Goal: Find specific page/section: Find specific page/section

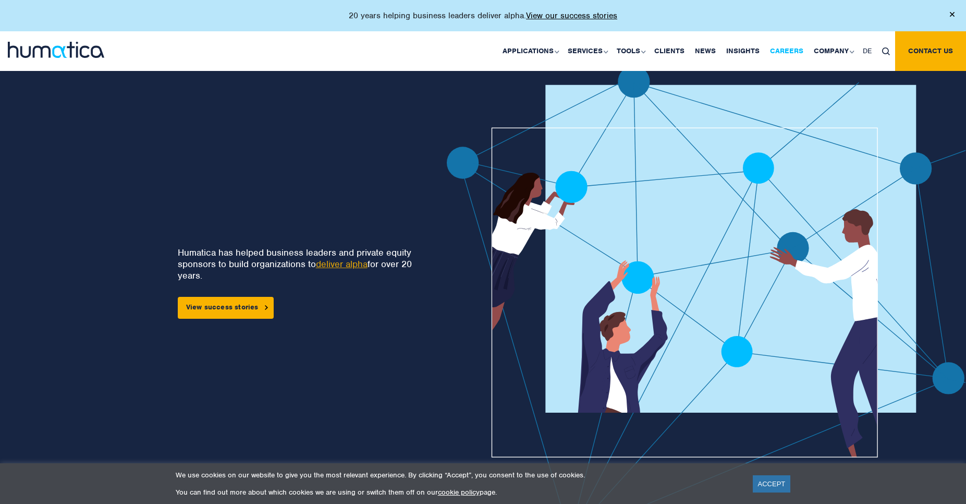
click at [784, 53] on link "Careers" at bounding box center [787, 51] width 44 height 40
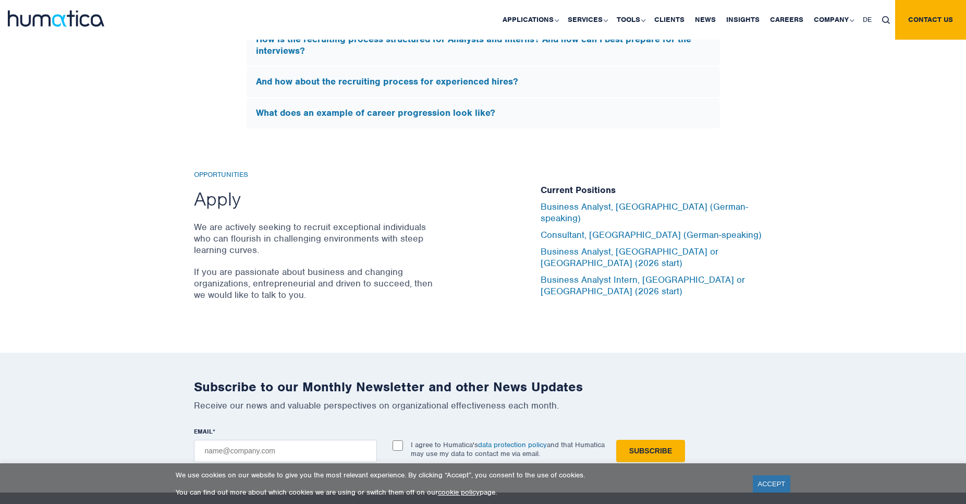
scroll to position [3391, 0]
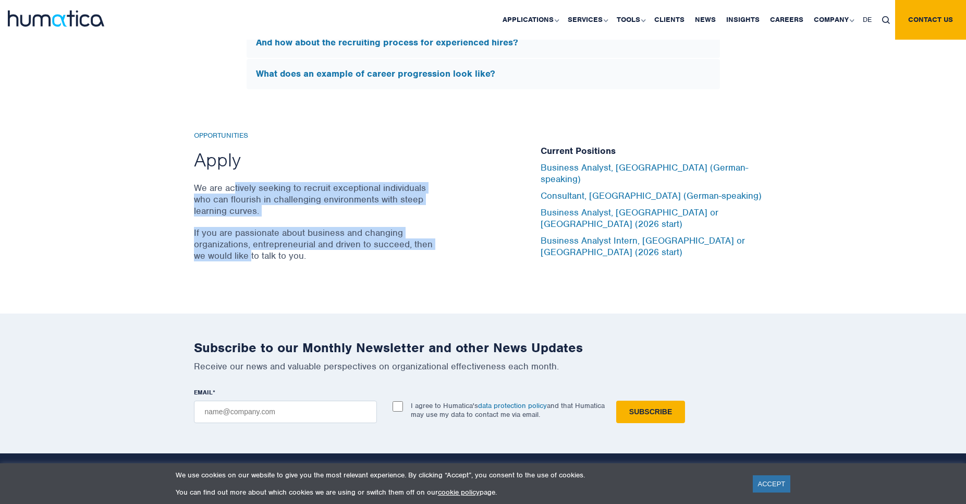
drag, startPoint x: 240, startPoint y: 196, endPoint x: 252, endPoint y: 252, distance: 57.6
click at [252, 252] on div "Opportunities Apply We are actively seeking to recruit exceptional individuals …" at bounding box center [359, 201] width 331 height 141
click at [252, 252] on p "If you are passionate about business and changing organizations, entrepreneuria…" at bounding box center [315, 244] width 242 height 34
